Goal: Use online tool/utility: Utilize a website feature to perform a specific function

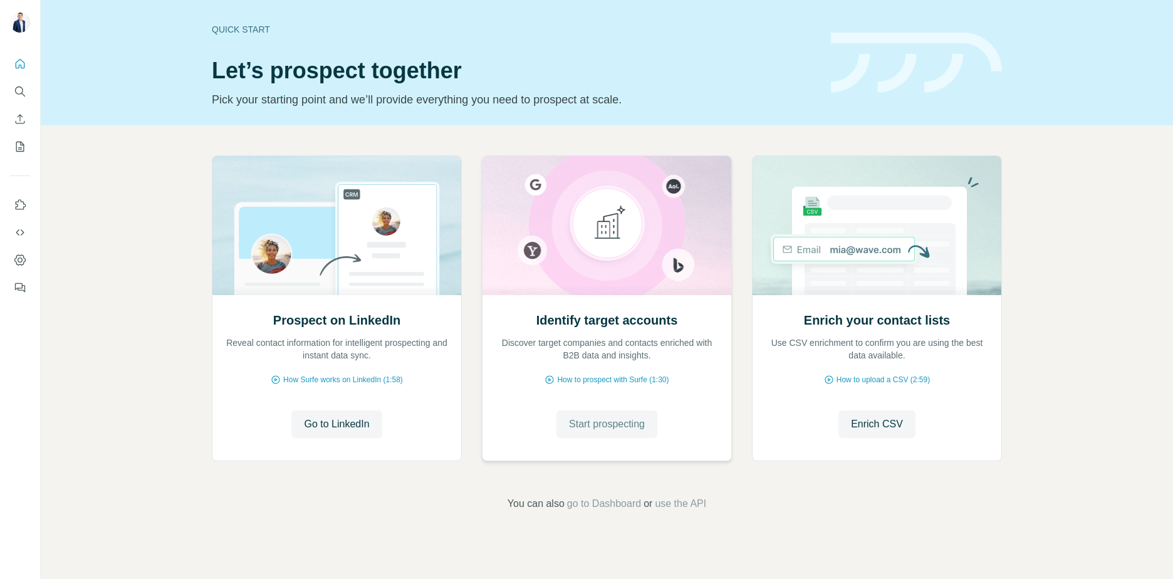
click at [613, 425] on span "Start prospecting" at bounding box center [607, 424] width 76 height 15
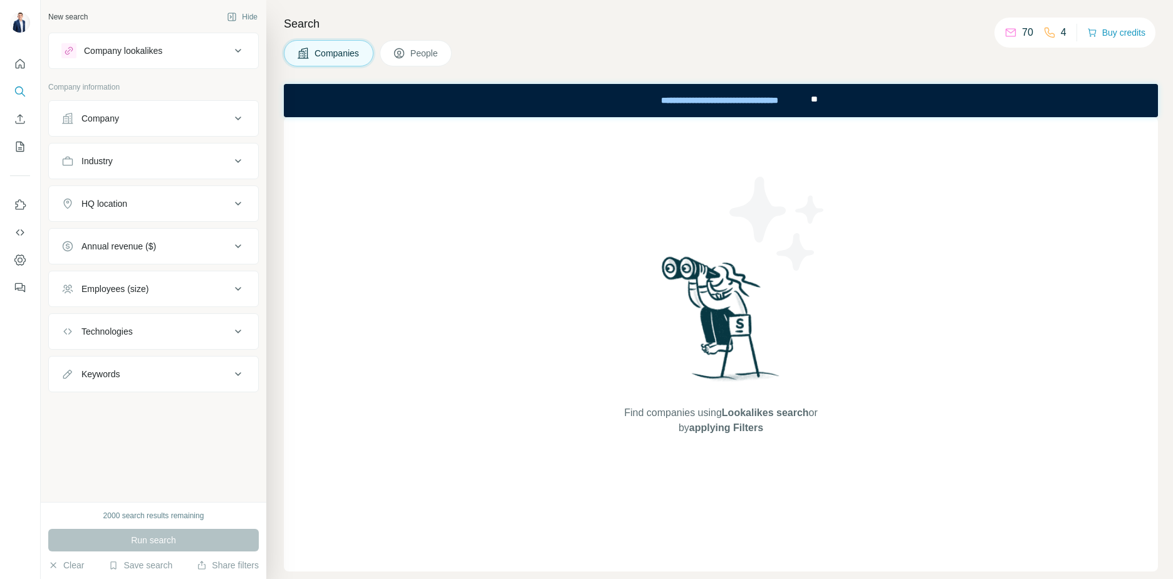
click at [155, 45] on div "Company lookalikes" at bounding box center [123, 50] width 78 height 13
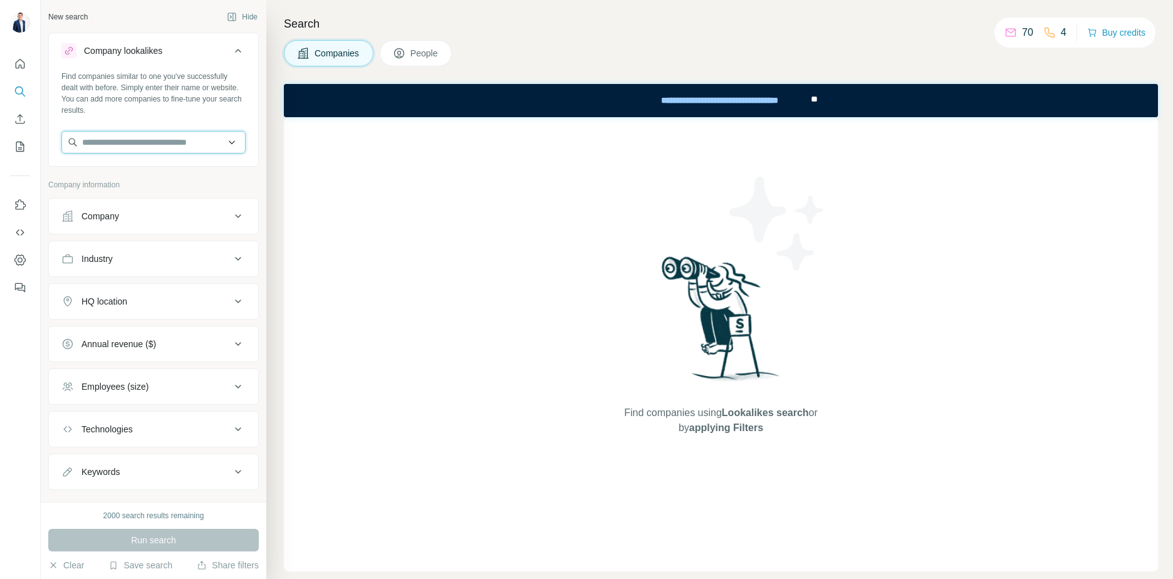
click at [168, 143] on input "text" at bounding box center [153, 142] width 184 height 23
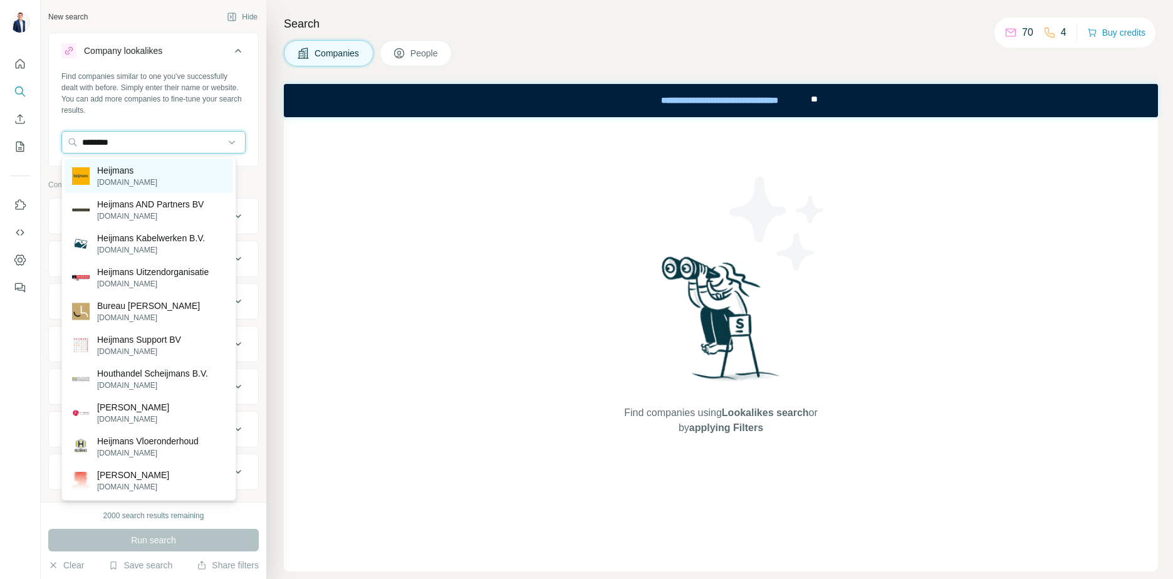
type input "********"
click at [142, 175] on div "Heijmans [DOMAIN_NAME]" at bounding box center [149, 176] width 168 height 34
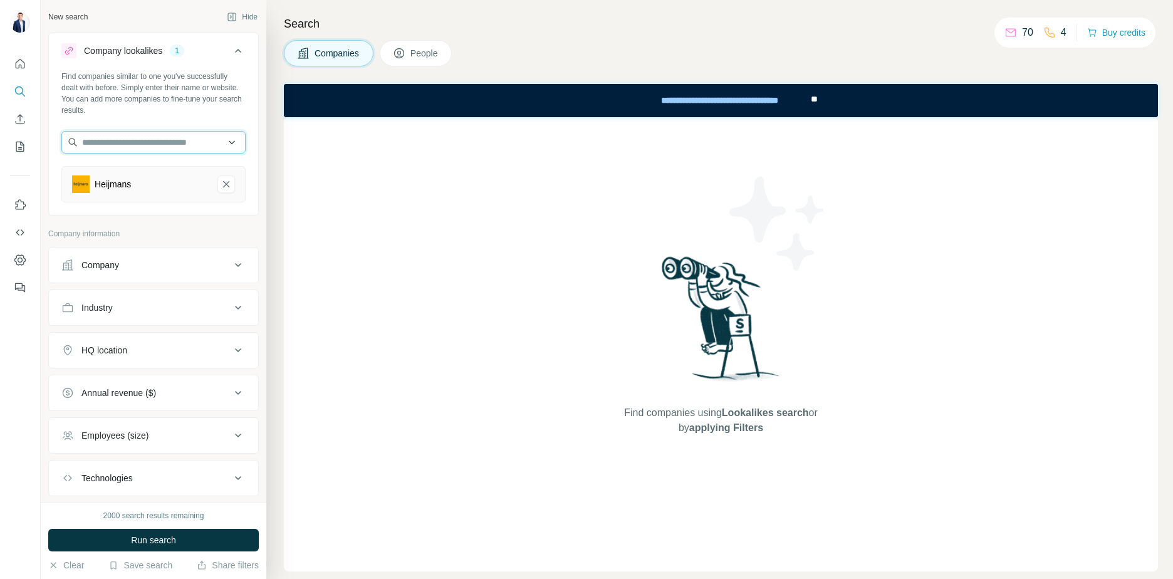
click at [152, 142] on input "text" at bounding box center [153, 142] width 184 height 23
drag, startPoint x: 175, startPoint y: 143, endPoint x: 111, endPoint y: 144, distance: 64.5
click at [111, 144] on input "**********" at bounding box center [153, 142] width 184 height 23
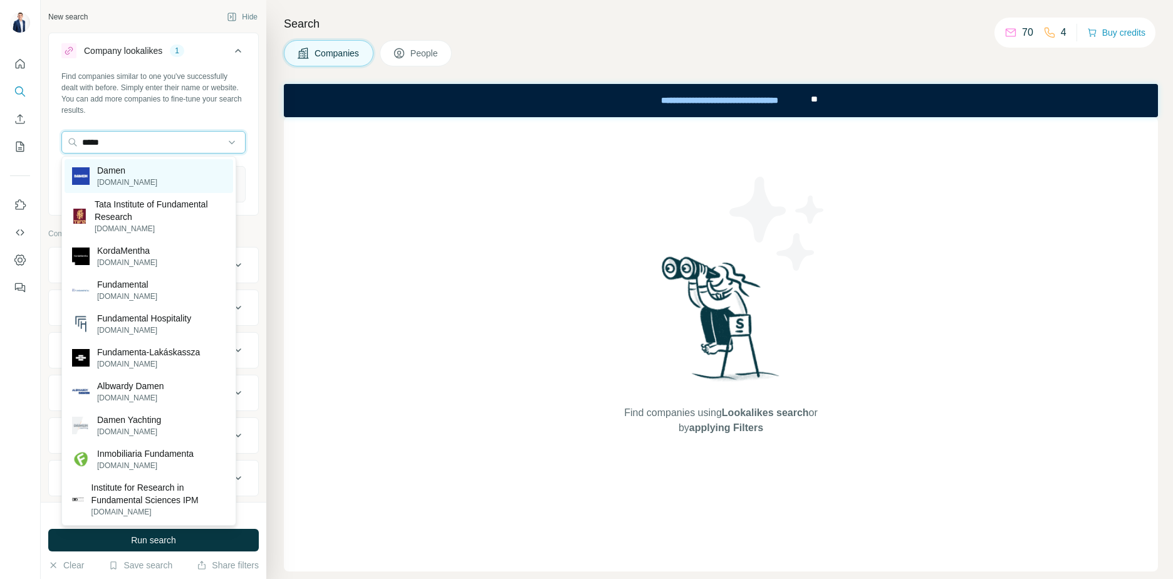
type input "*****"
click at [130, 162] on div "Damen [DOMAIN_NAME]" at bounding box center [149, 176] width 168 height 34
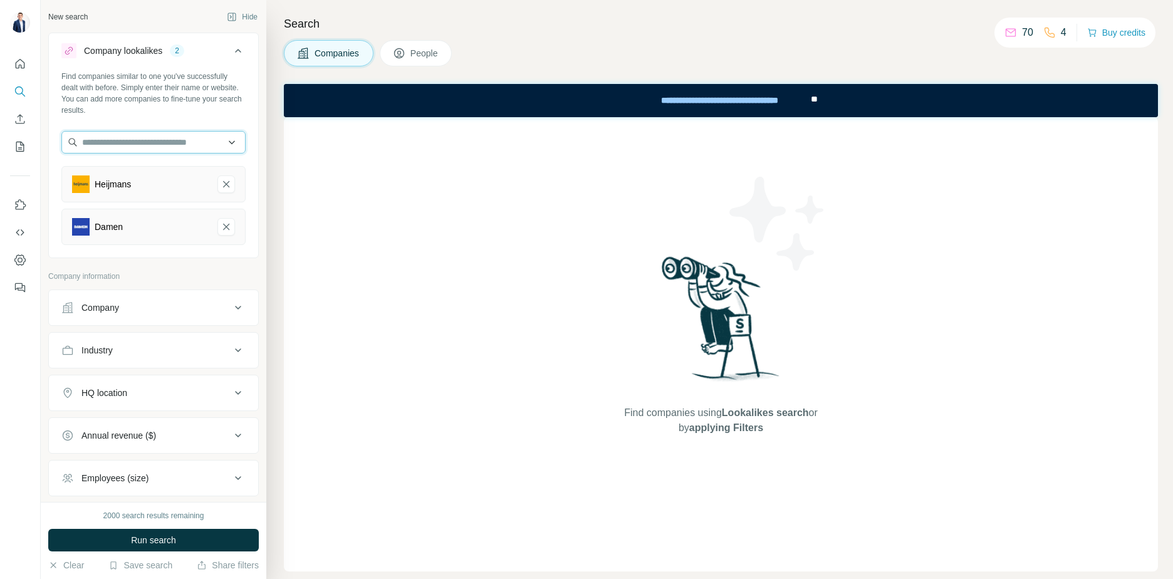
click at [134, 146] on input "text" at bounding box center [153, 142] width 184 height 23
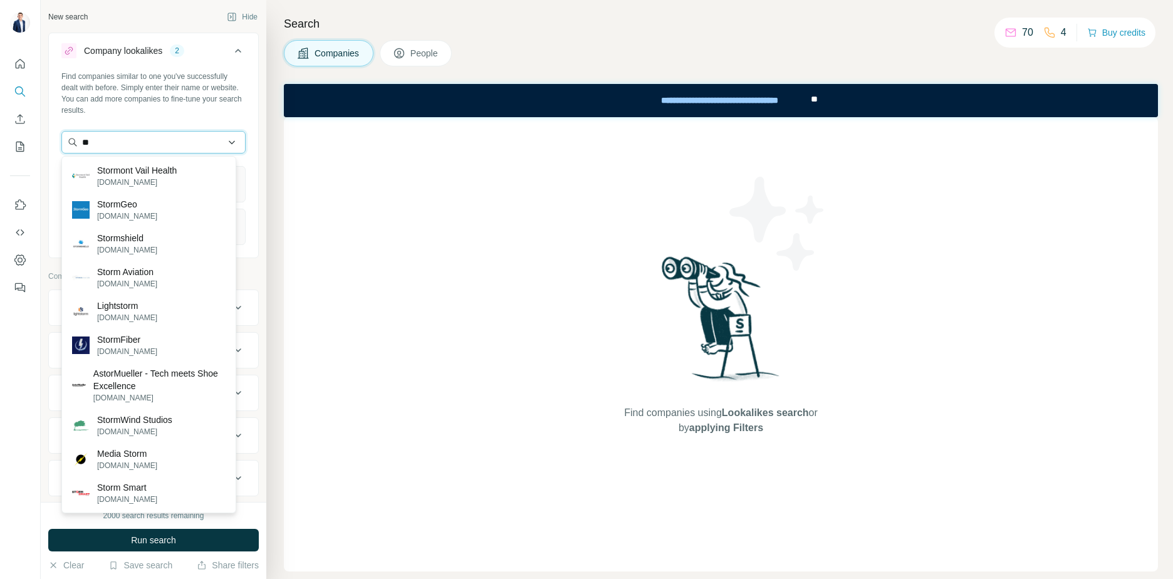
type input "*"
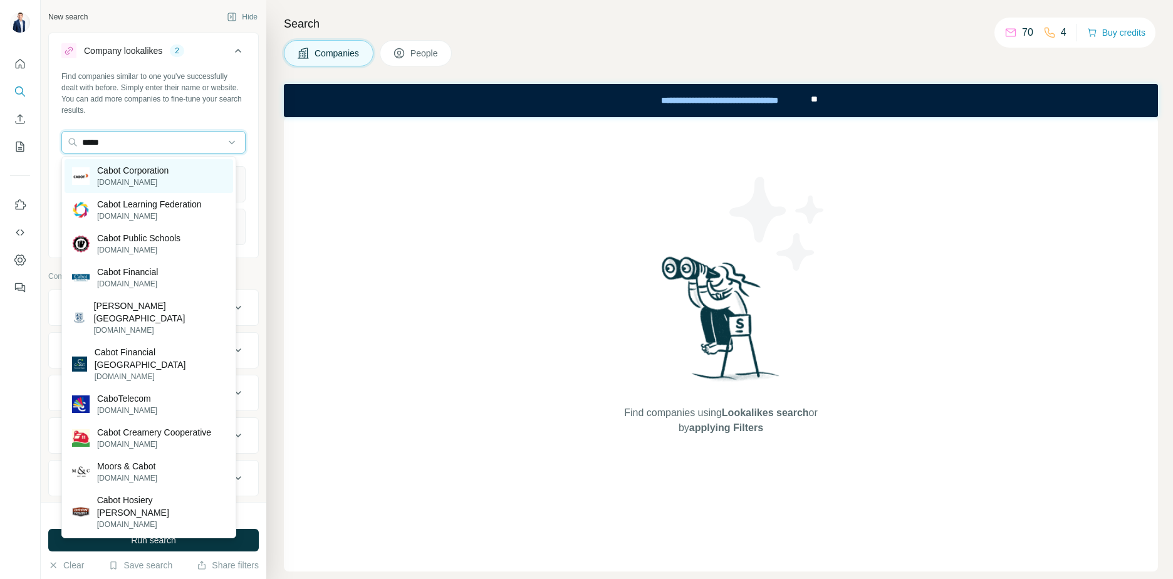
type input "*****"
click at [140, 166] on p "Cabot Corporation" at bounding box center [132, 170] width 71 height 13
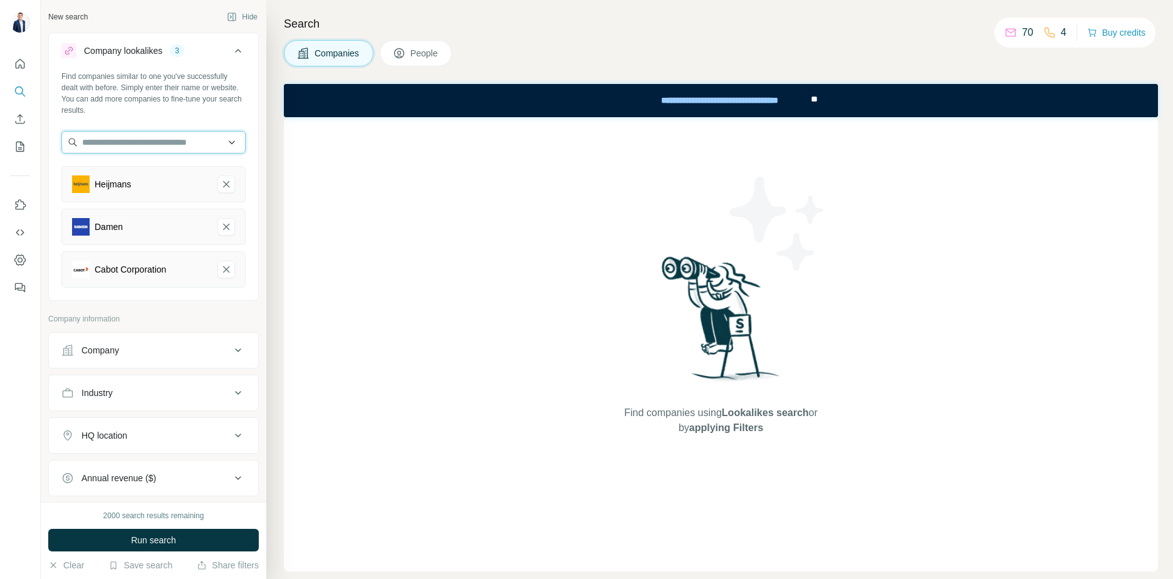
click at [151, 140] on input "text" at bounding box center [153, 142] width 184 height 23
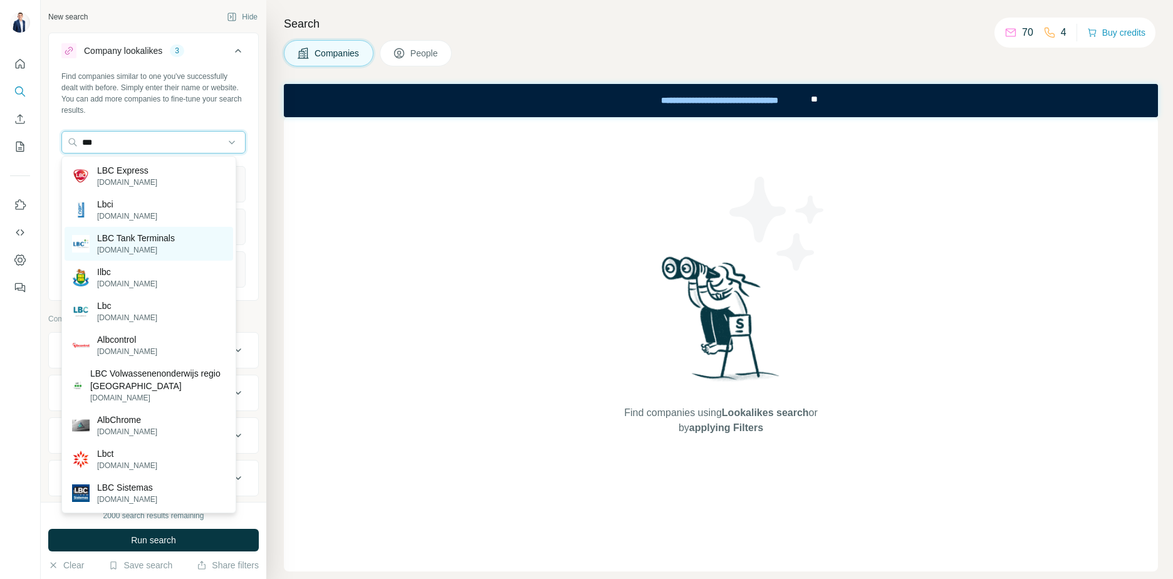
type input "***"
click at [118, 237] on p "LBC Tank Terminals" at bounding box center [136, 238] width 78 height 13
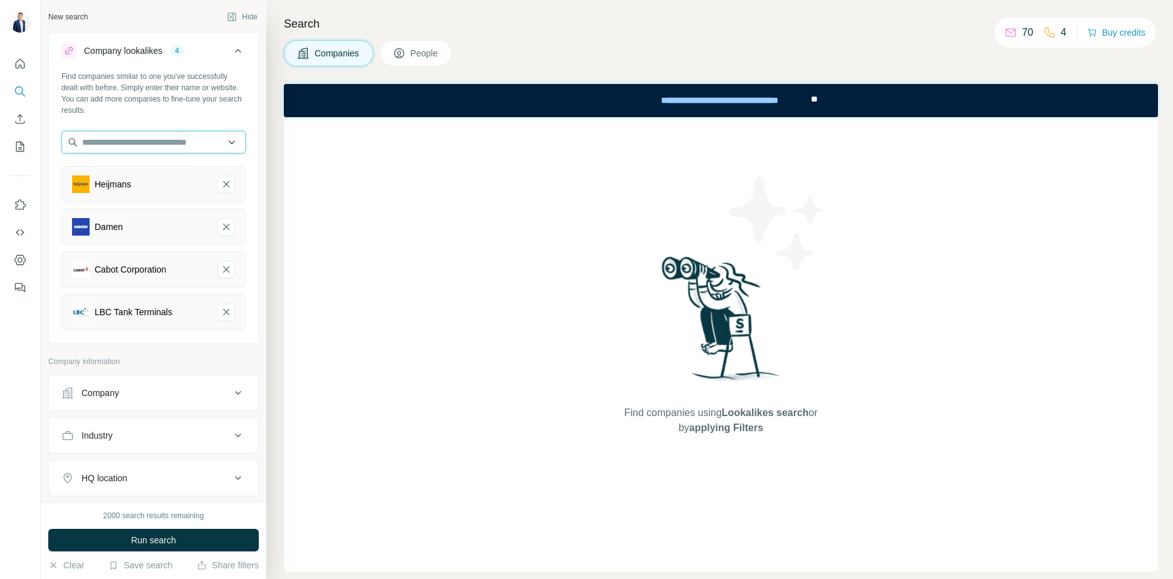
click at [114, 137] on input "text" at bounding box center [153, 142] width 184 height 23
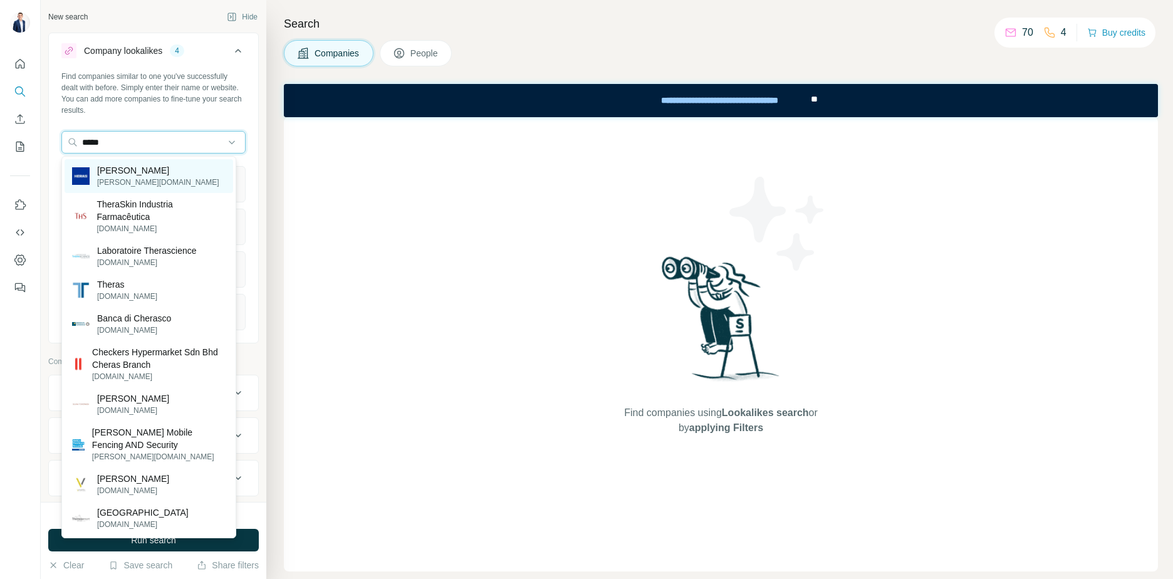
type input "*****"
click at [123, 171] on p "[PERSON_NAME]" at bounding box center [158, 170] width 122 height 13
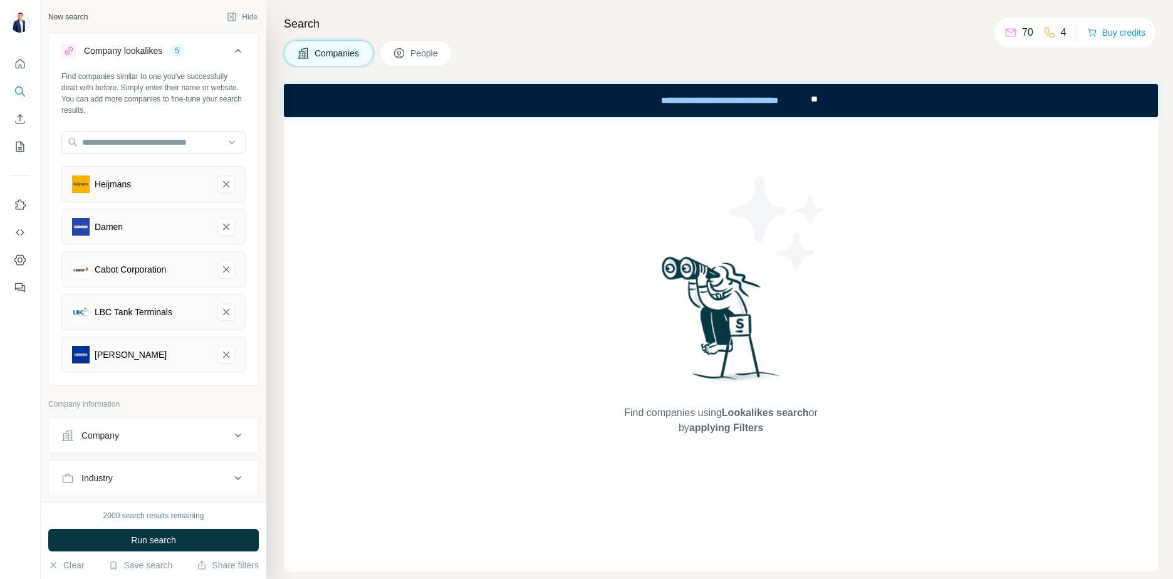
scroll to position [242, 0]
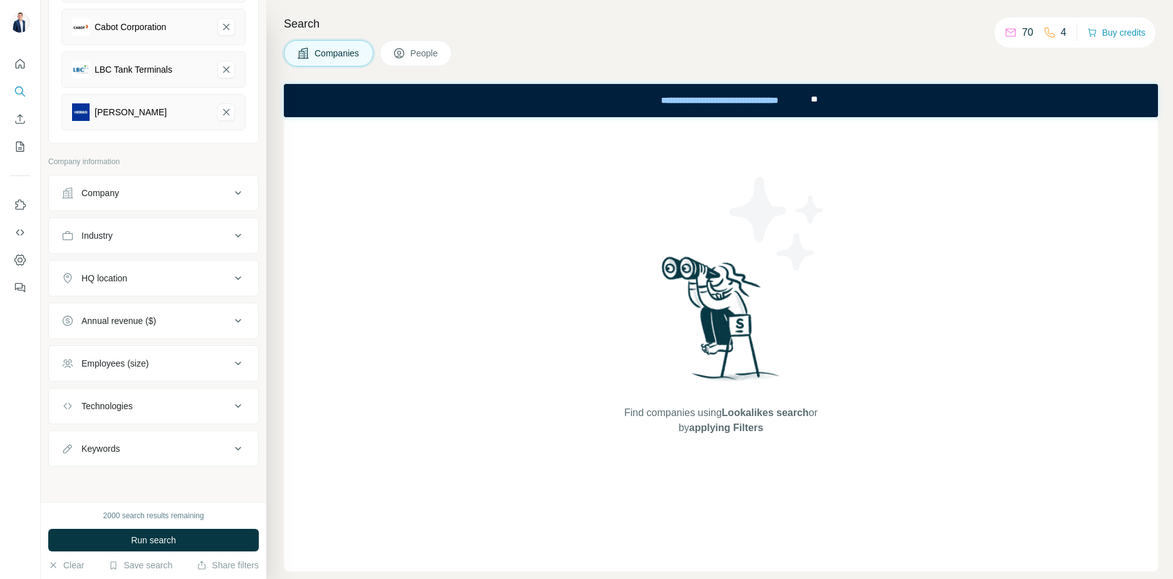
click at [137, 234] on div "Industry" at bounding box center [145, 235] width 169 height 13
click at [132, 267] on input at bounding box center [147, 267] width 155 height 14
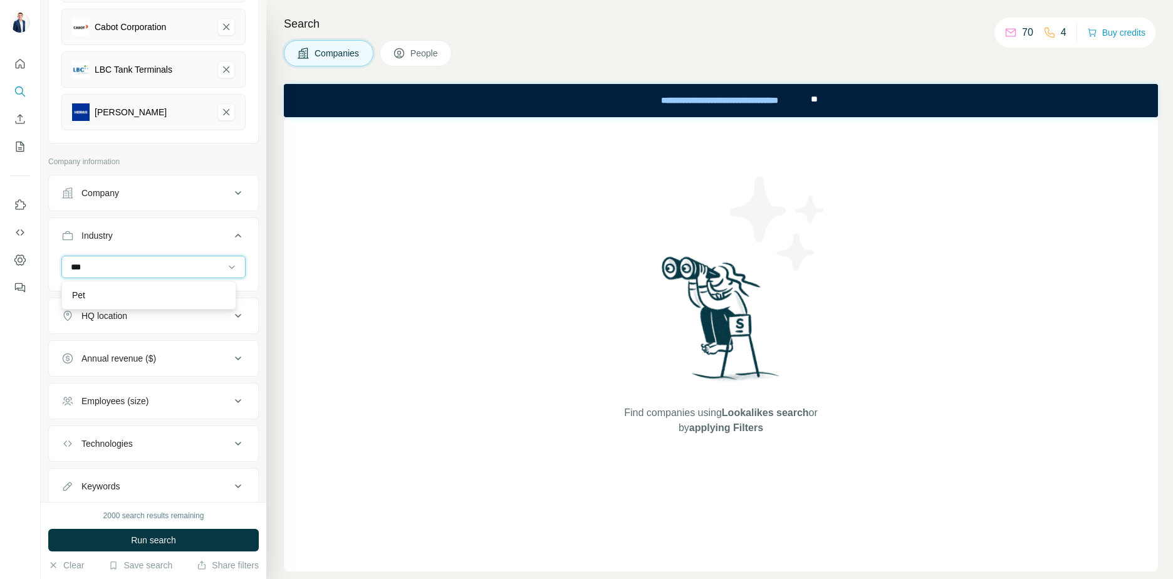
scroll to position [0, 0]
type input "*"
type input "****"
click at [128, 293] on div "Industrial" at bounding box center [148, 295] width 153 height 13
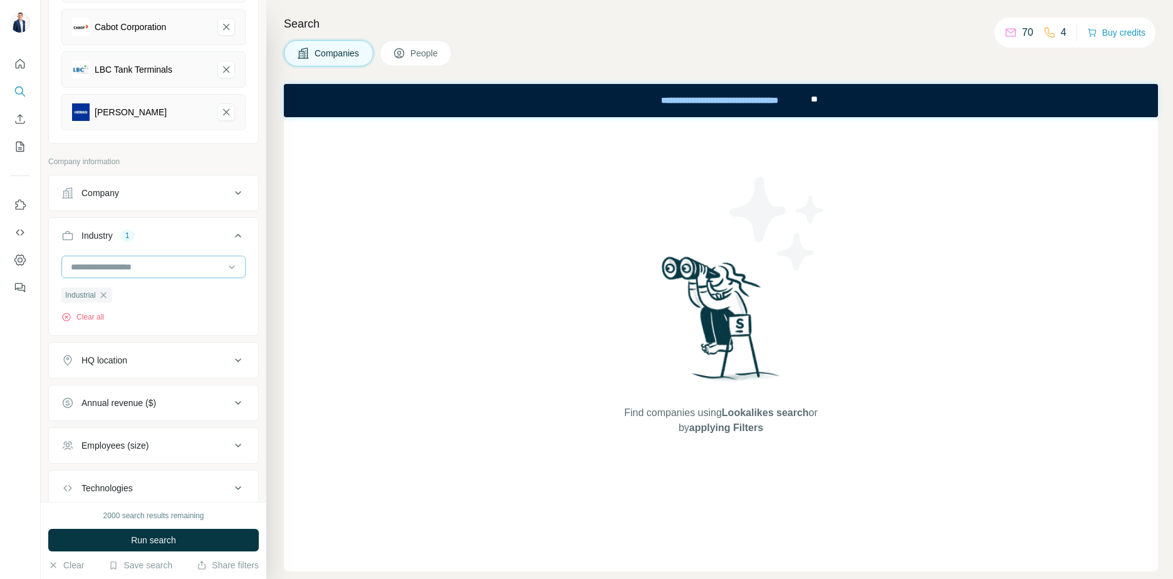
click at [138, 270] on input at bounding box center [147, 267] width 155 height 14
click at [255, 340] on div "New search Hide Company lookalikes 5 Find companies similar to one you've succe…" at bounding box center [153, 251] width 225 height 502
click at [93, 319] on button "Clear all" at bounding box center [82, 316] width 43 height 11
click at [162, 319] on div "HQ location" at bounding box center [145, 315] width 169 height 13
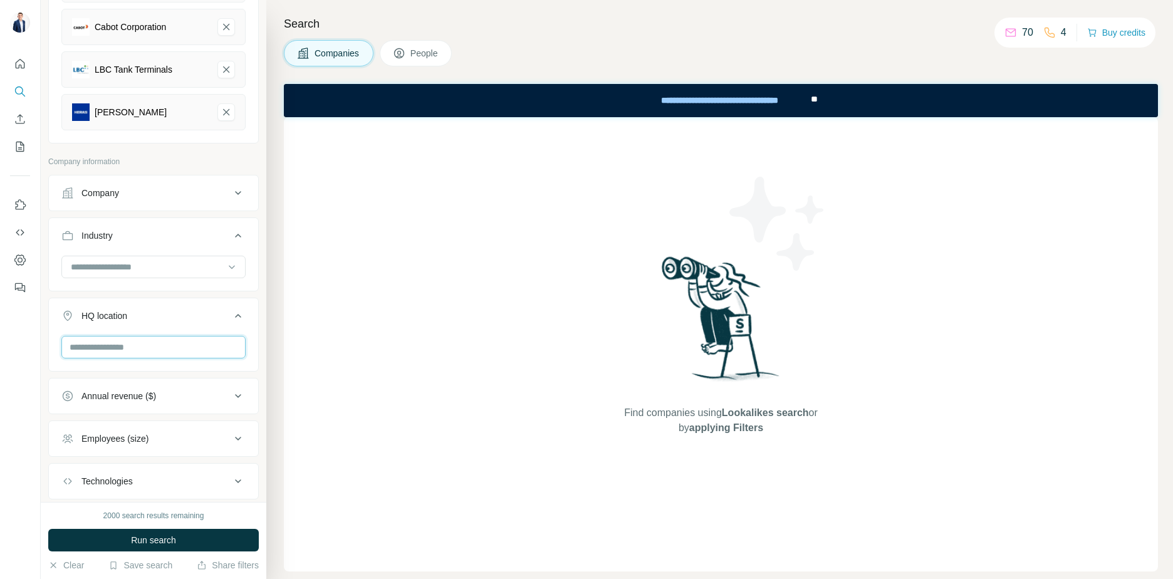
click at [139, 346] on input "text" at bounding box center [153, 347] width 184 height 23
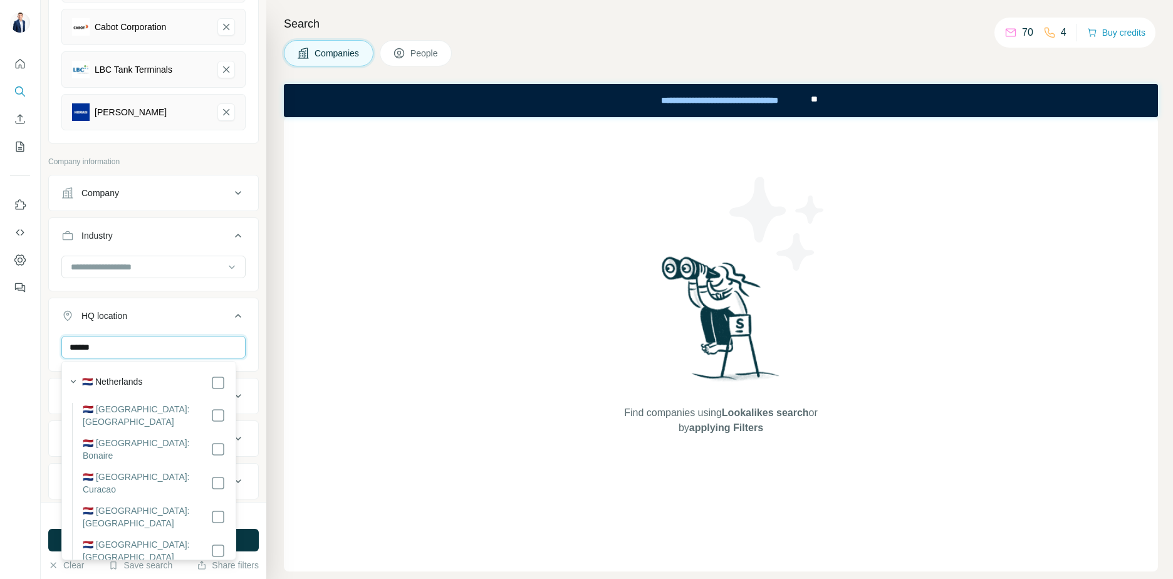
type input "******"
click at [152, 380] on div "🇳🇱 Netherlands" at bounding box center [153, 382] width 143 height 15
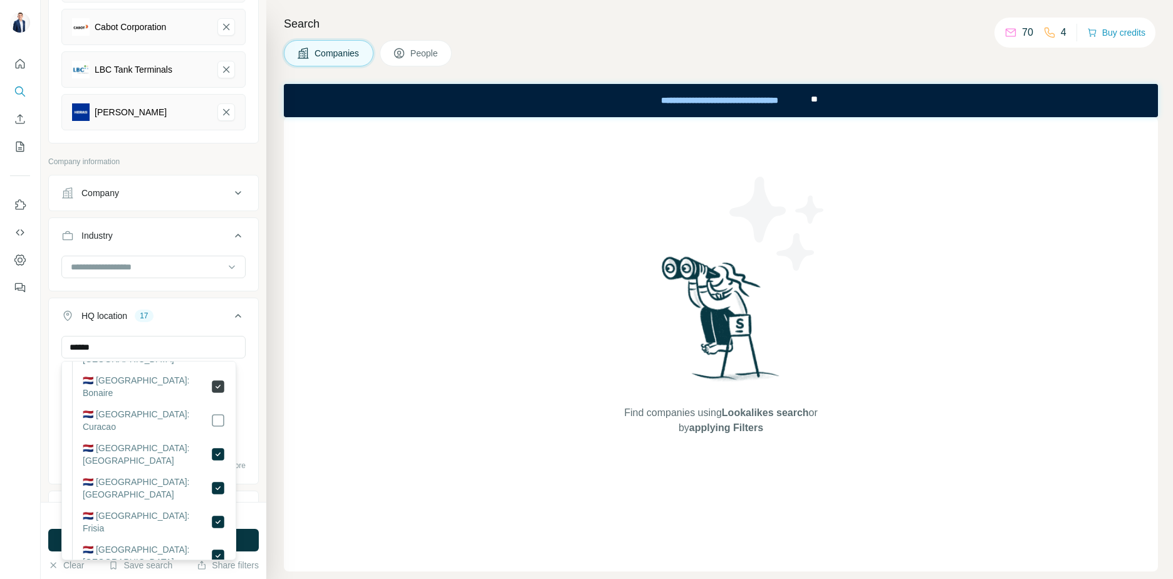
click at [210, 379] on icon at bounding box center [217, 386] width 15 height 15
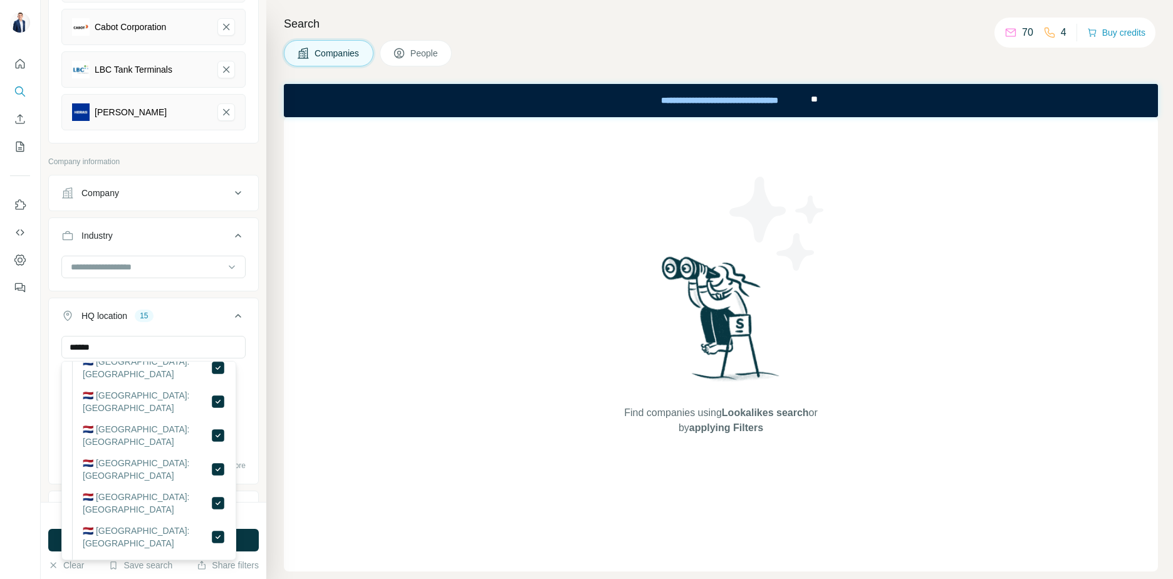
scroll to position [313, 0]
click at [247, 412] on div "****** Drenthe Flevoland [GEOGRAPHIC_DATA] [GEOGRAPHIC_DATA] [GEOGRAPHIC_DATA] …" at bounding box center [153, 408] width 209 height 145
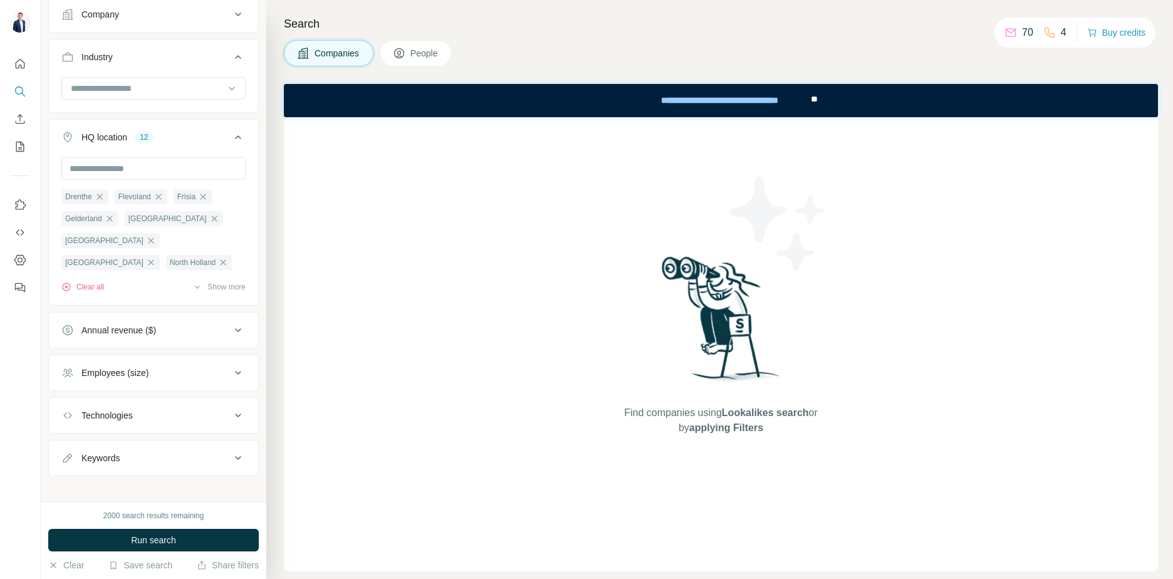
scroll to position [430, 0]
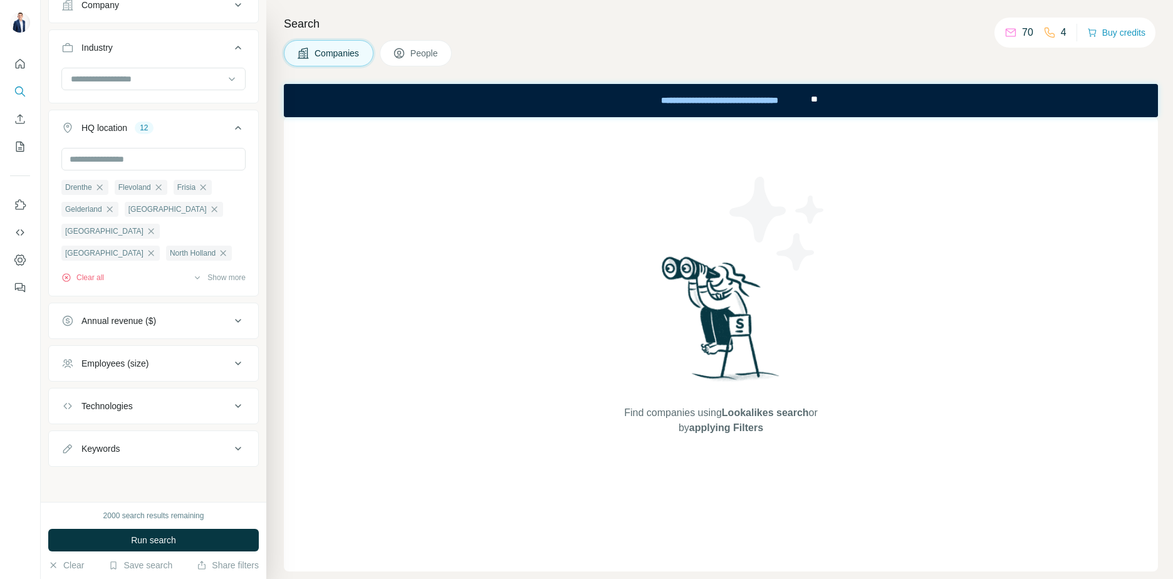
click at [168, 316] on div "Annual revenue ($)" at bounding box center [145, 320] width 169 height 13
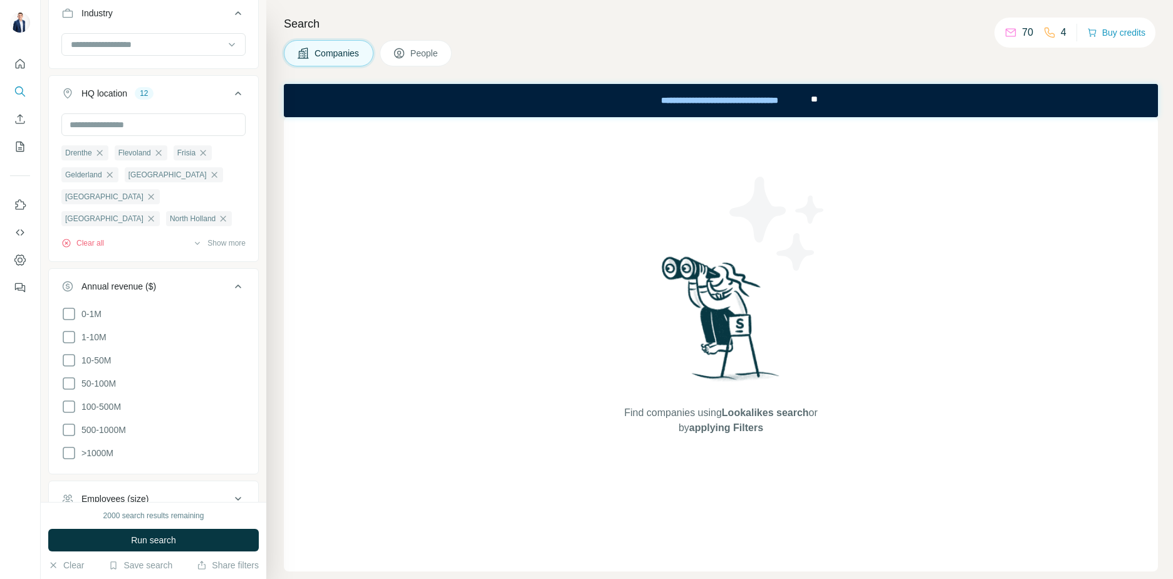
scroll to position [493, 0]
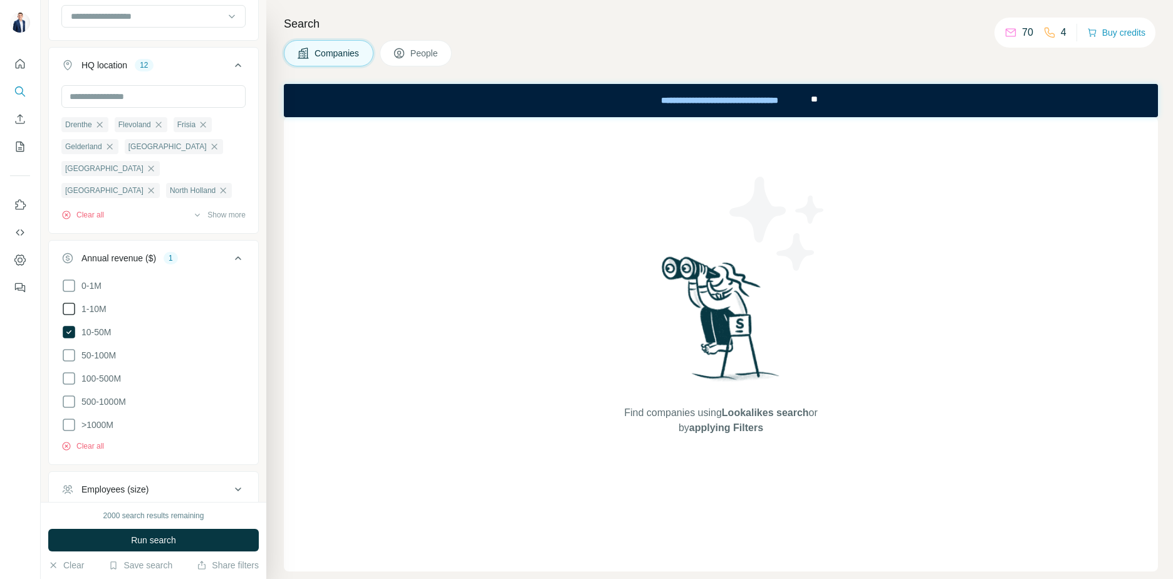
click at [92, 305] on span "1-10M" at bounding box center [91, 309] width 30 height 13
click at [95, 418] on span ">1000M" at bounding box center [94, 424] width 37 height 13
click at [92, 304] on span "1-10M" at bounding box center [91, 309] width 30 height 13
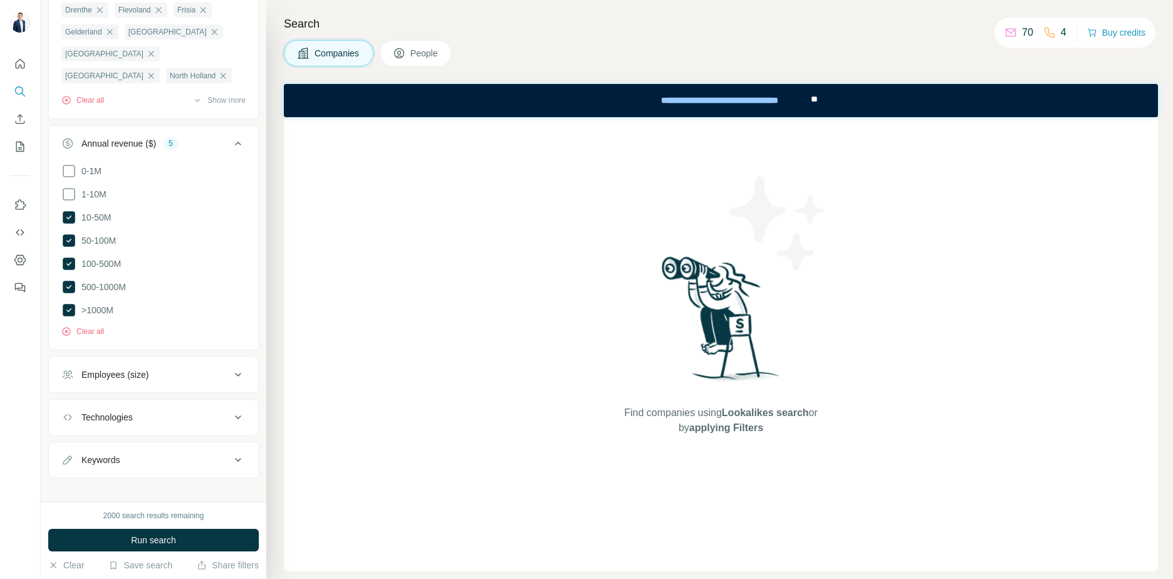
scroll to position [614, 0]
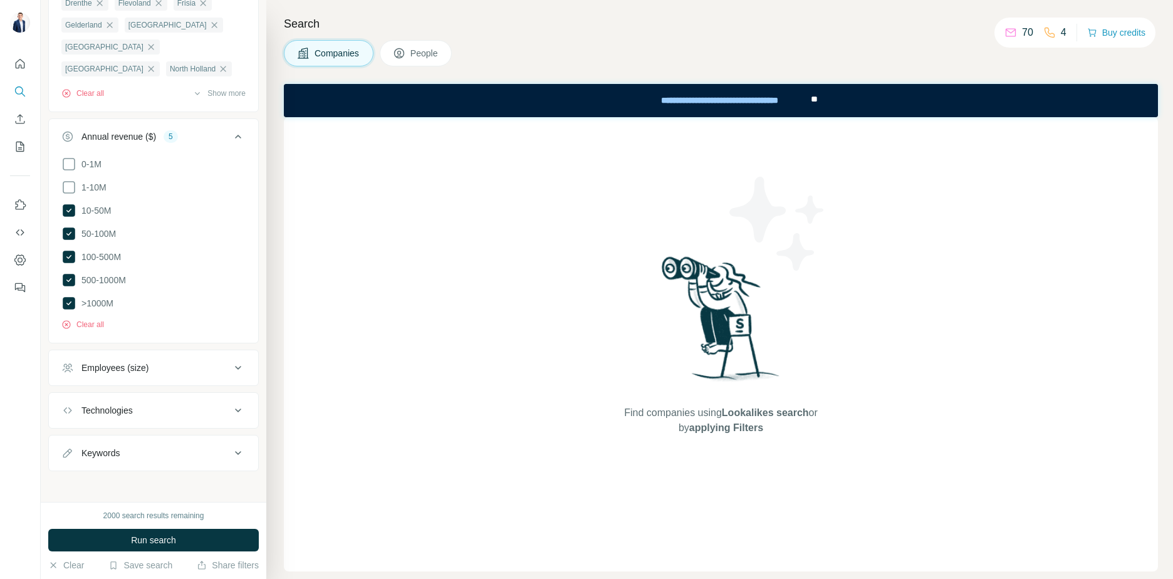
click at [154, 363] on div "Employees (size)" at bounding box center [145, 367] width 169 height 13
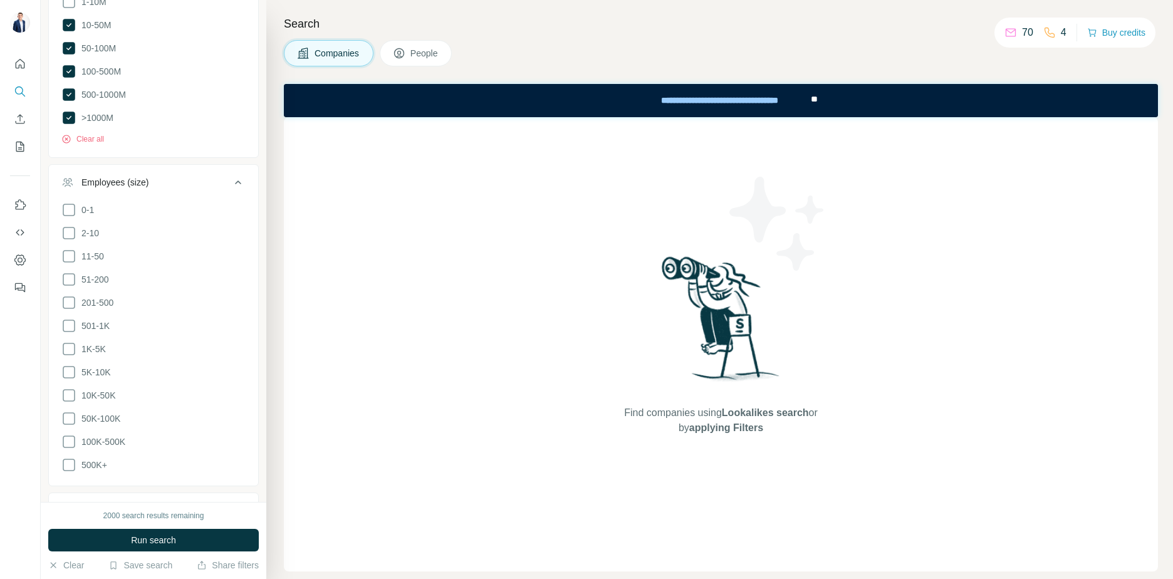
scroll to position [802, 0]
click at [71, 271] on icon at bounding box center [68, 276] width 15 height 15
click at [71, 293] on icon at bounding box center [68, 300] width 15 height 15
click at [71, 319] on icon at bounding box center [68, 323] width 15 height 15
click at [68, 340] on icon at bounding box center [68, 346] width 15 height 15
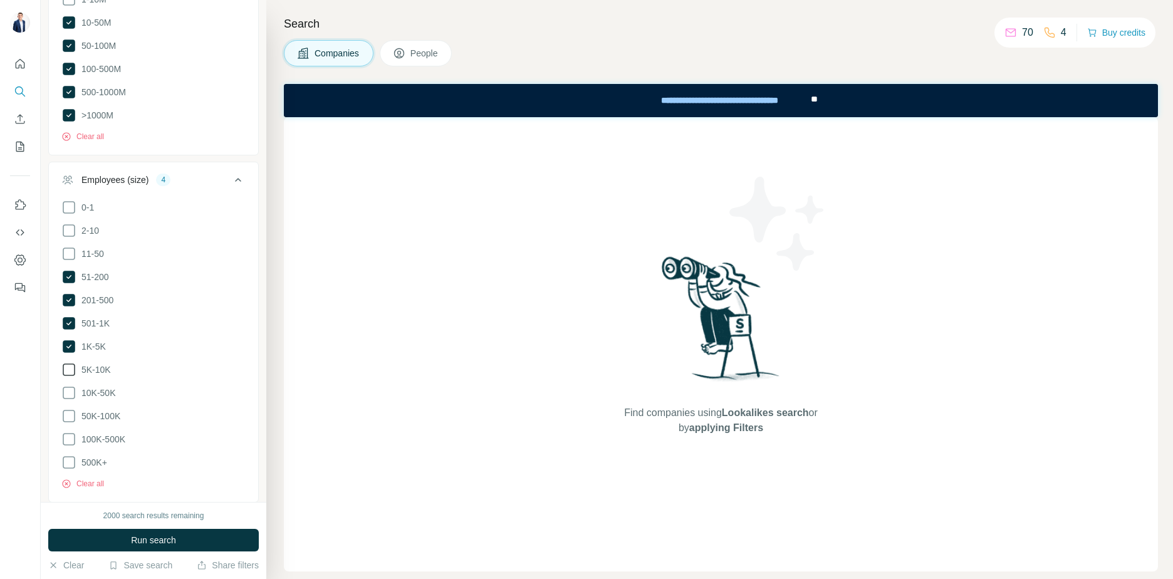
click at [74, 362] on icon at bounding box center [68, 369] width 15 height 15
click at [70, 385] on icon at bounding box center [68, 392] width 15 height 15
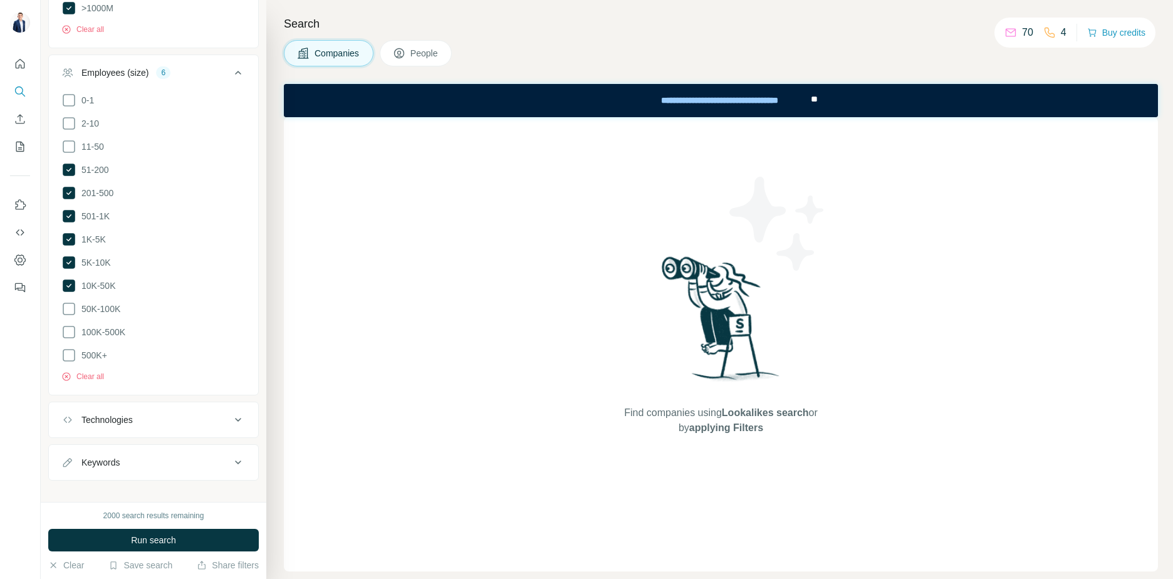
scroll to position [911, 0]
click at [177, 412] on div "Technologies" at bounding box center [145, 418] width 169 height 13
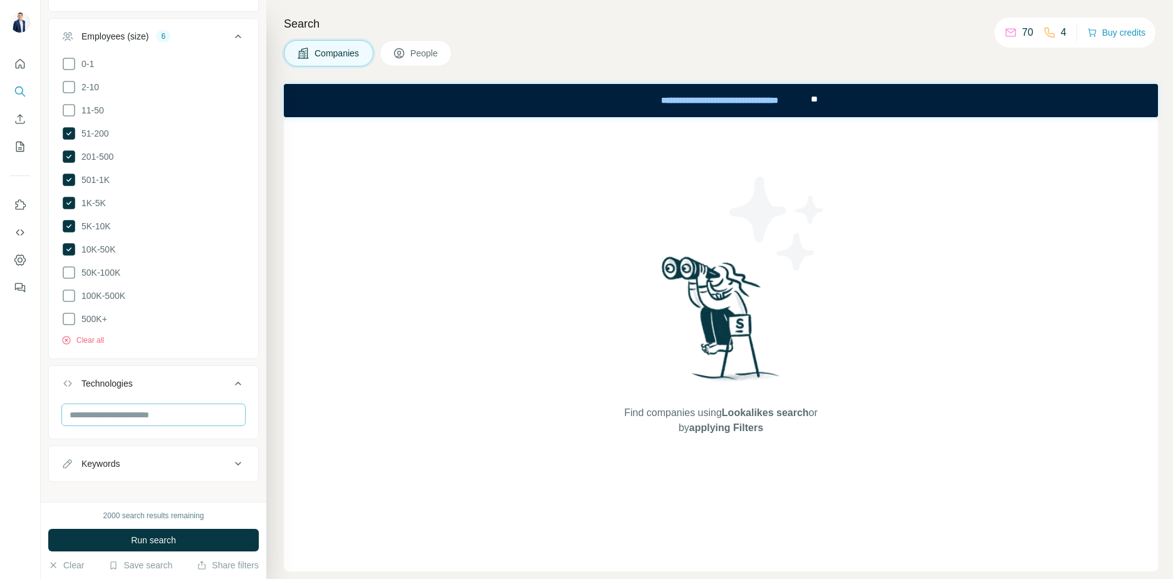
scroll to position [949, 0]
click at [182, 445] on button "Keywords" at bounding box center [153, 460] width 209 height 30
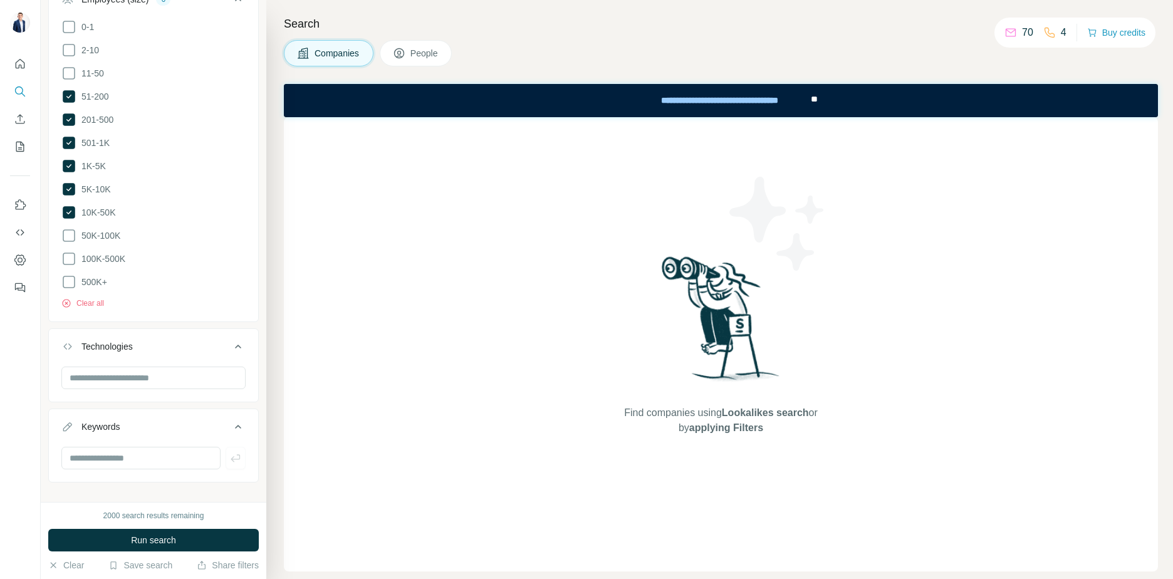
scroll to position [987, 0]
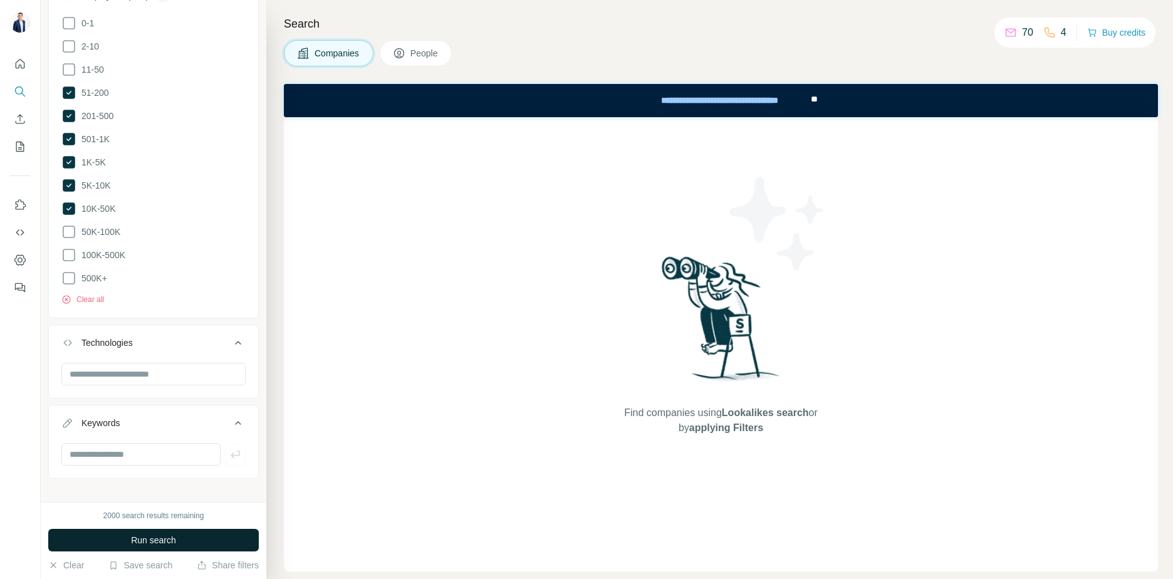
click at [155, 539] on span "Run search" at bounding box center [153, 540] width 45 height 13
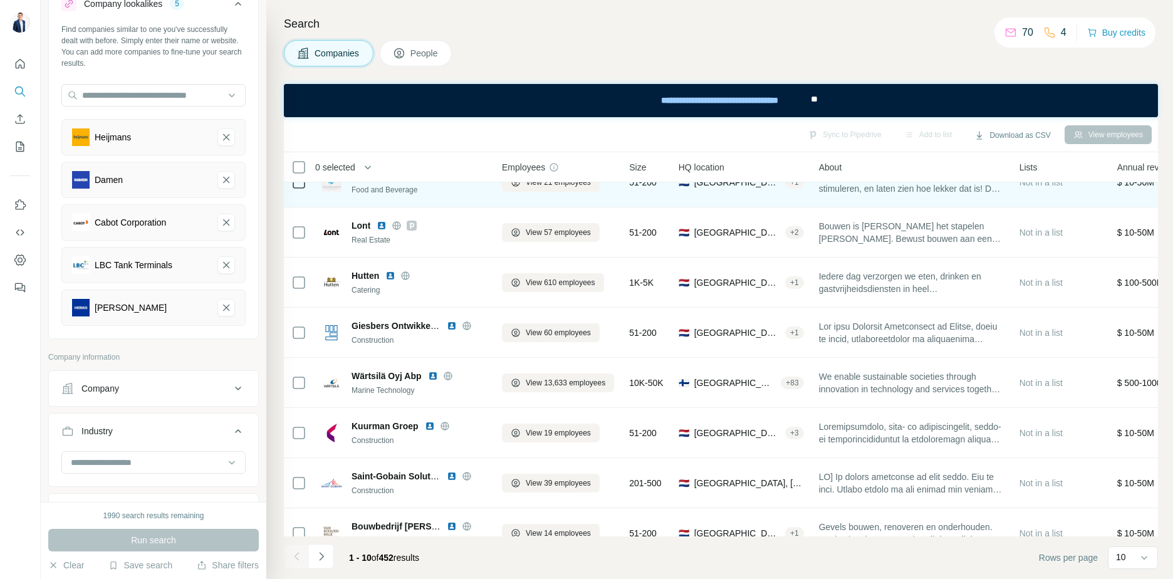
scroll to position [153, 0]
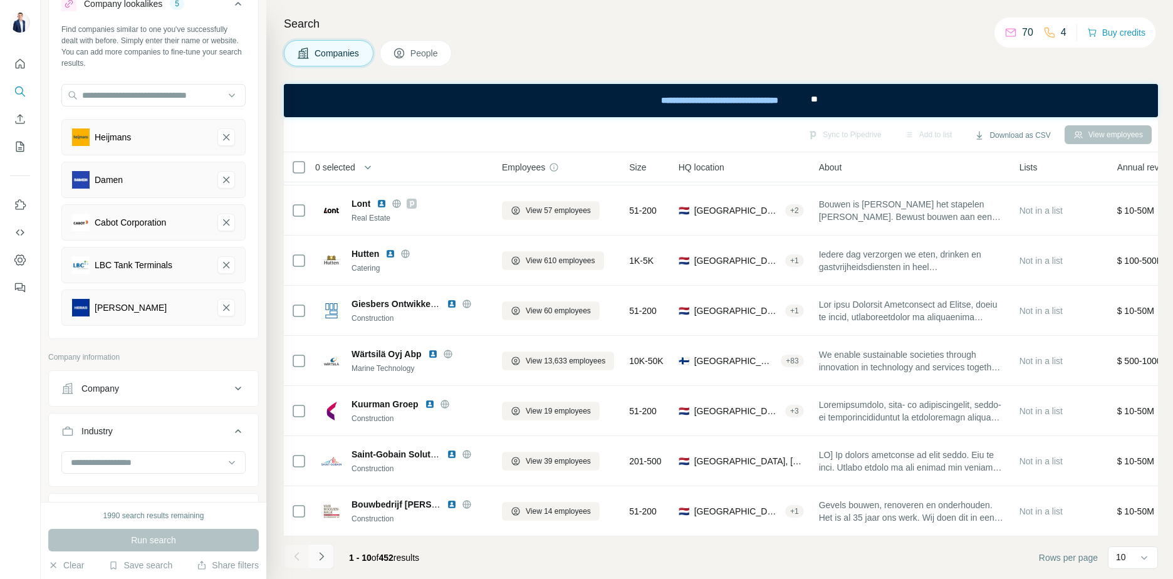
click at [324, 554] on icon "Navigate to next page" at bounding box center [321, 556] width 13 height 13
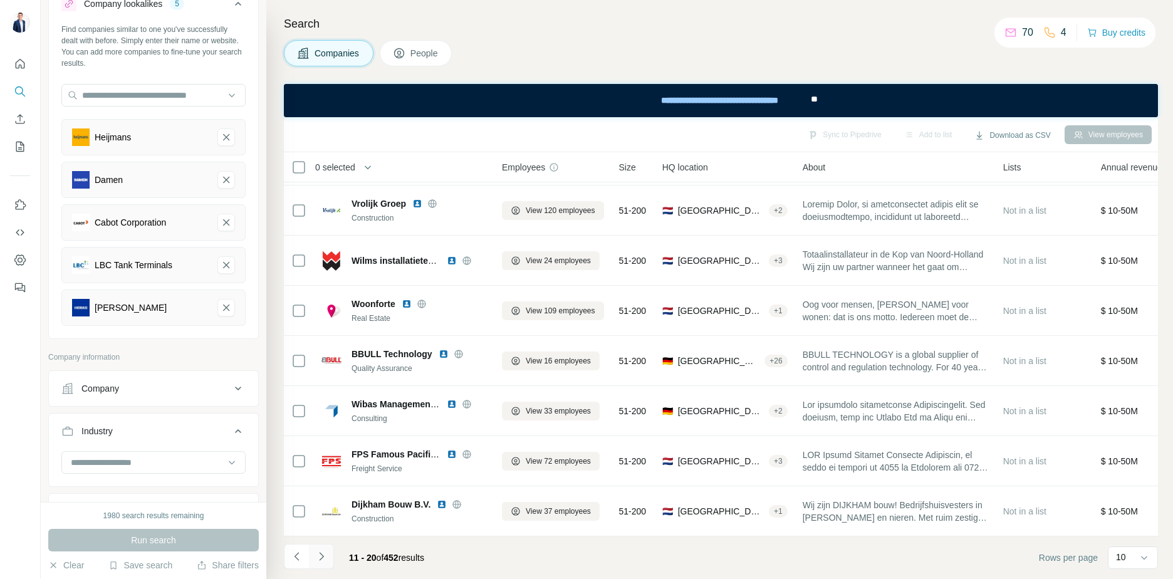
click at [321, 553] on icon "Navigate to next page" at bounding box center [321, 556] width 13 height 13
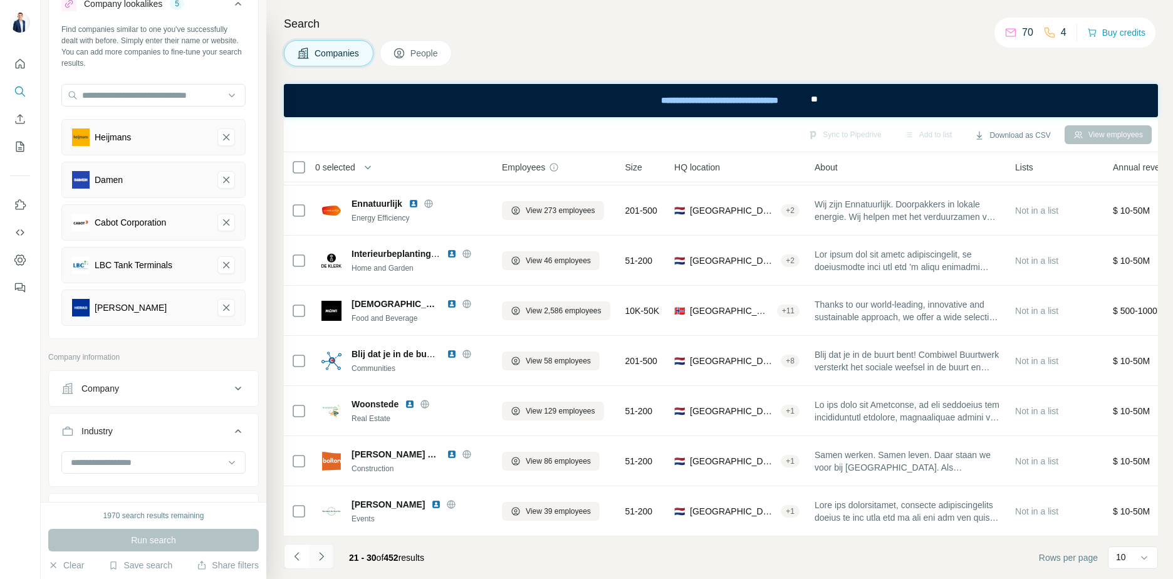
click at [326, 555] on icon "Navigate to next page" at bounding box center [321, 556] width 13 height 13
